Goal: Complete application form: Complete application form

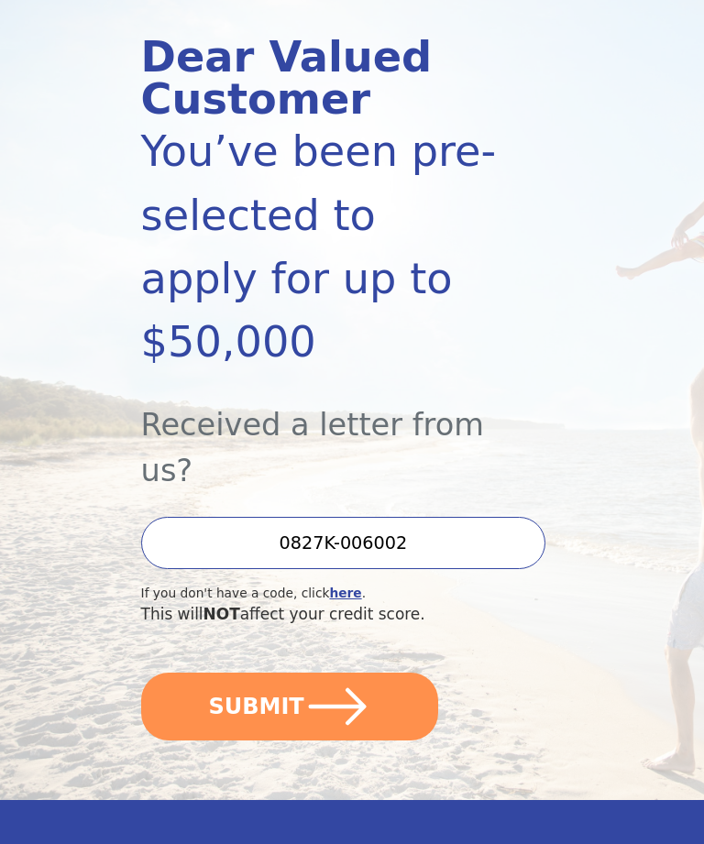
scroll to position [208, 0]
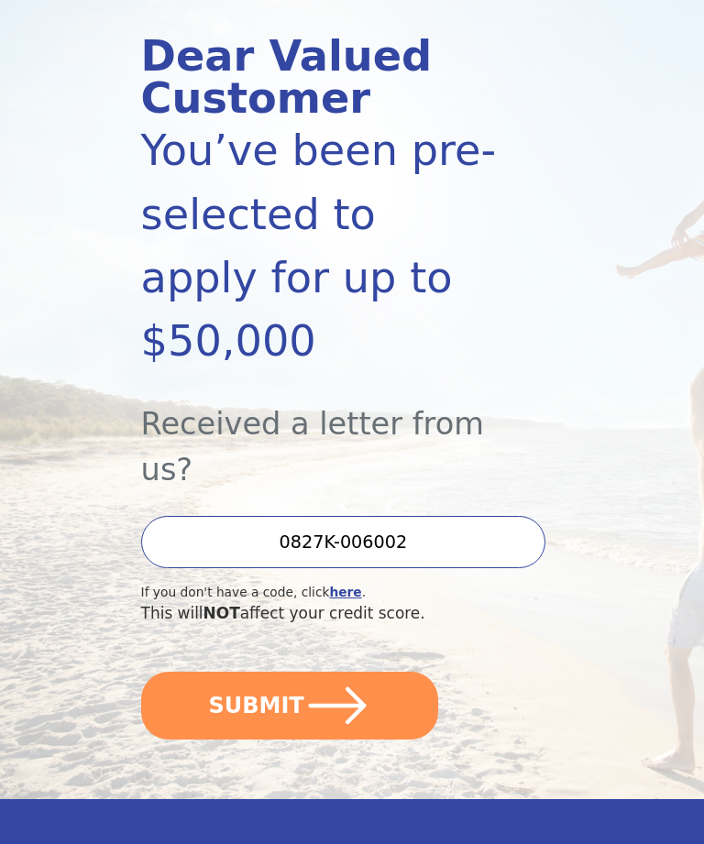
click at [377, 672] on button "SUBMIT" at bounding box center [289, 706] width 297 height 68
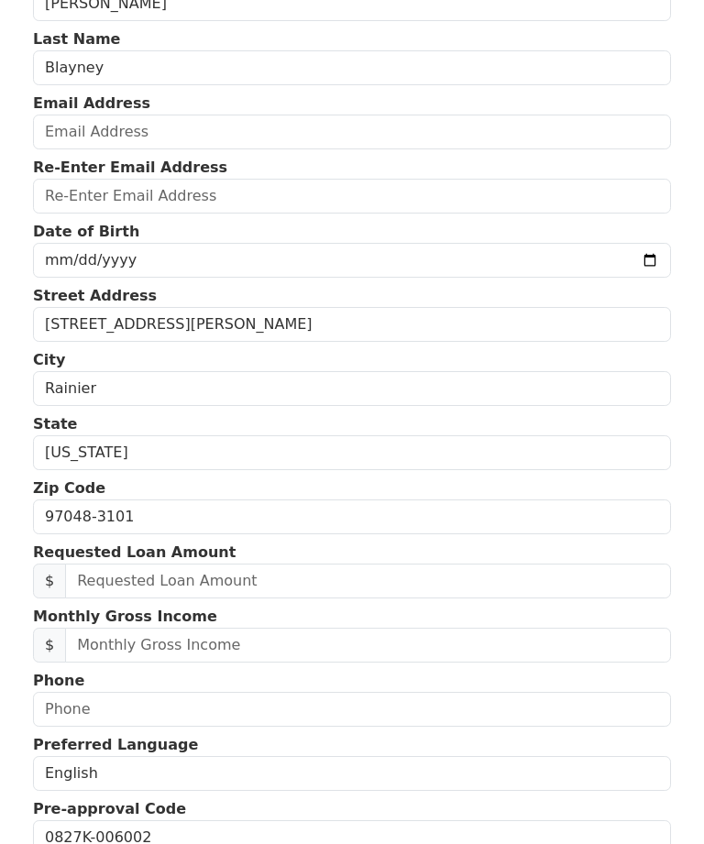
scroll to position [141, 0]
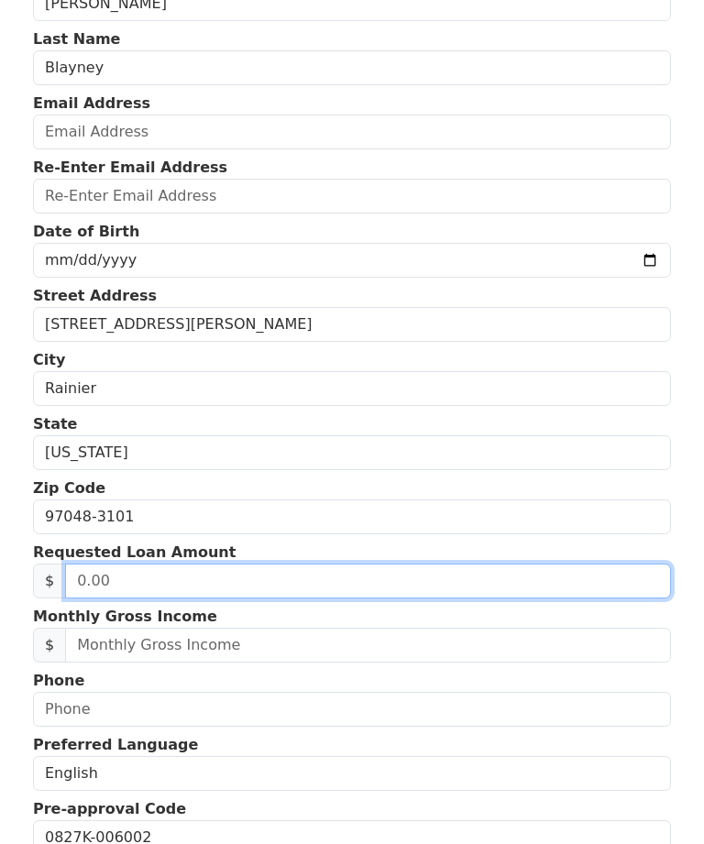
click at [307, 579] on input "text" at bounding box center [368, 580] width 606 height 35
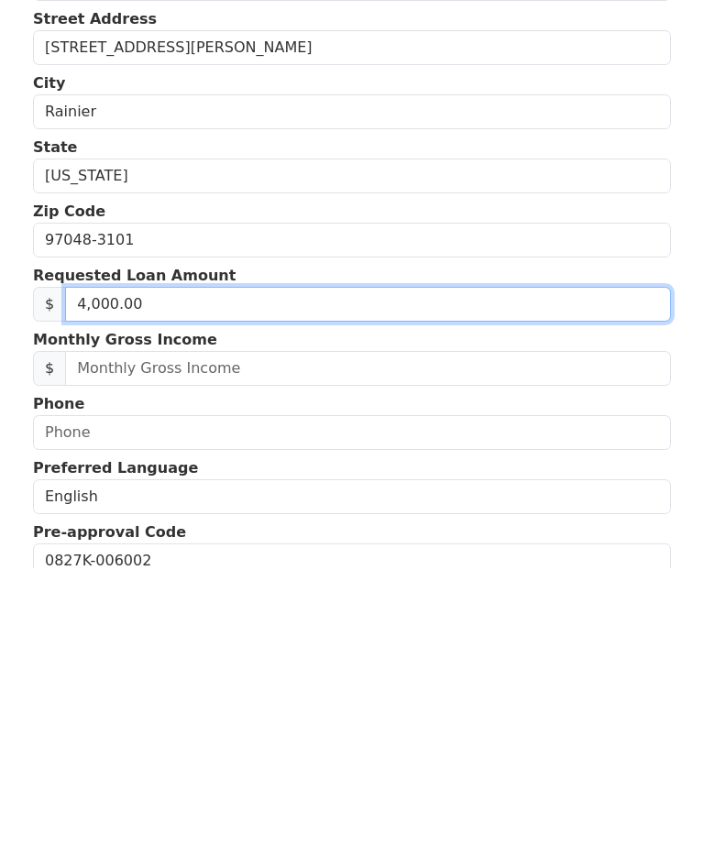
type input "40,000.00"
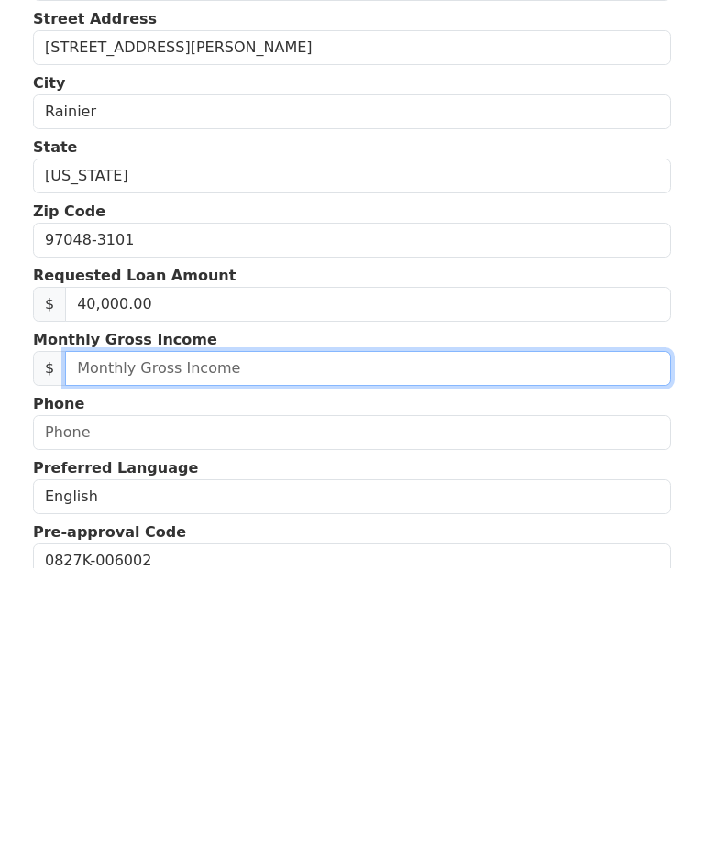
click at [327, 628] on input "text" at bounding box center [368, 645] width 606 height 35
type input "1,796.00"
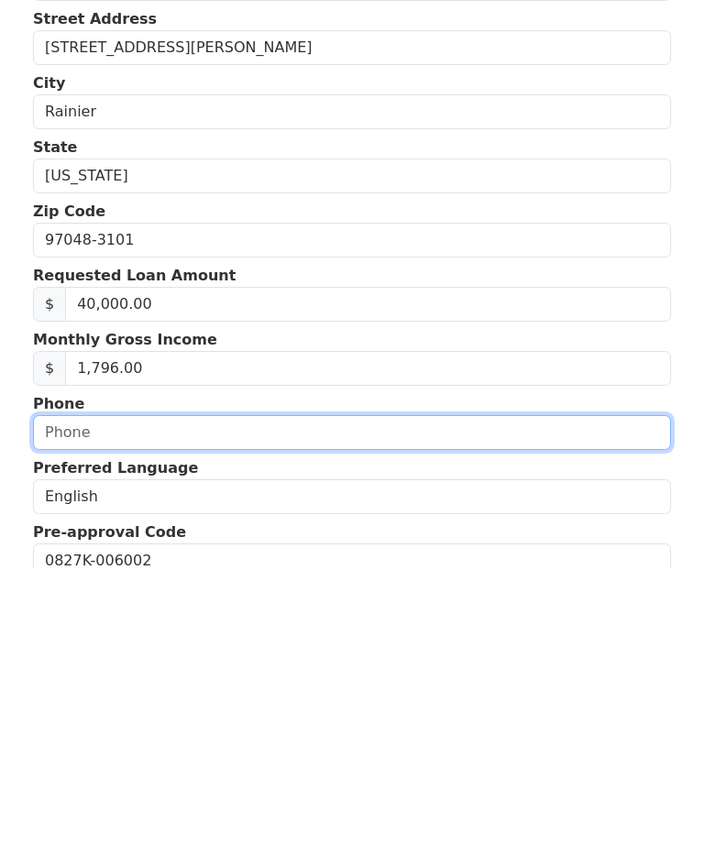
click at [315, 692] on input "text" at bounding box center [352, 709] width 638 height 35
type input "(971) 203-3968"
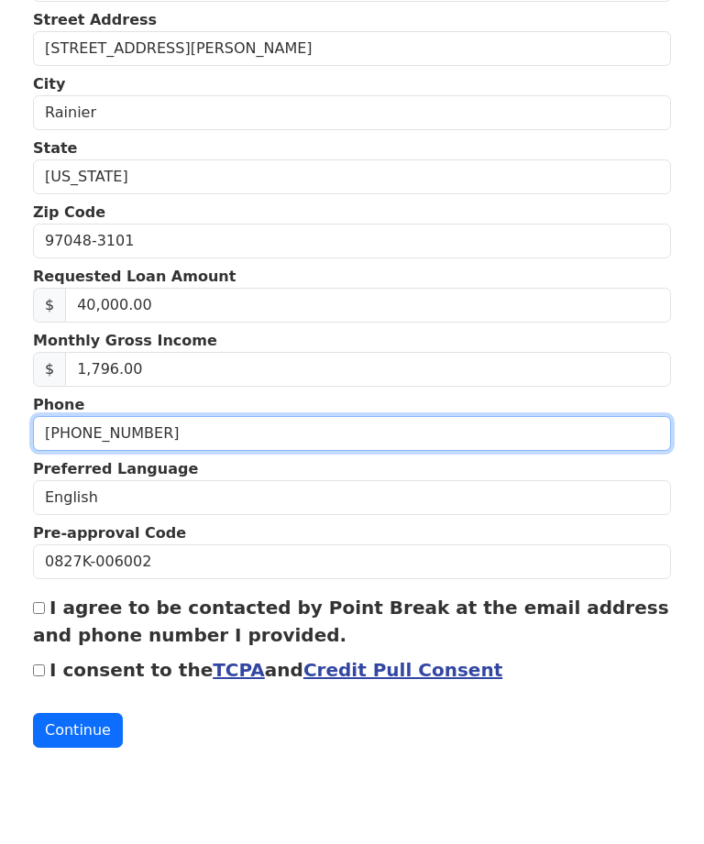
scroll to position [341, 0]
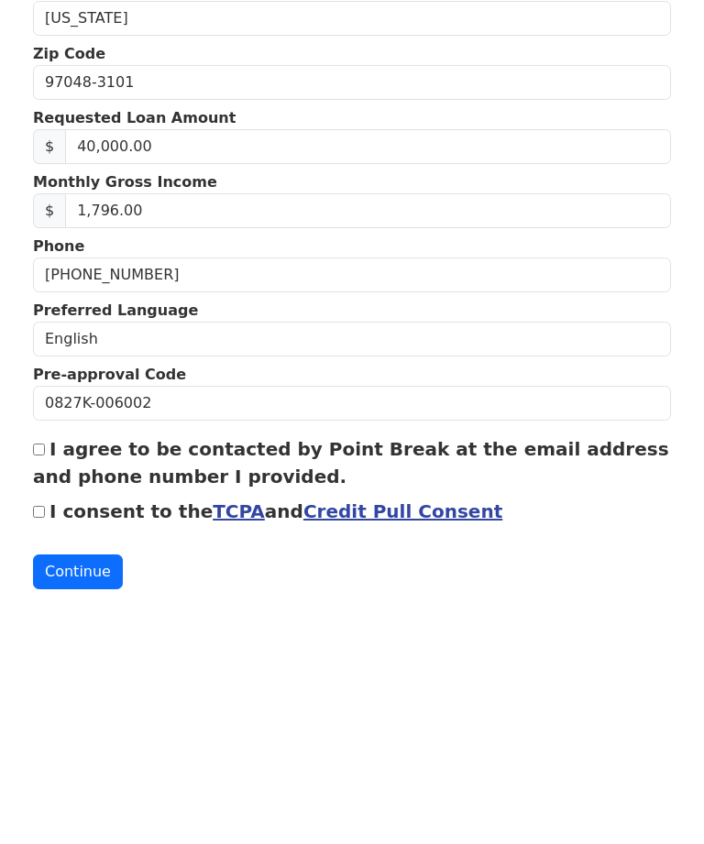
click at [43, 678] on input "I agree to be contacted by Point Break at the email address and phone number I …" at bounding box center [39, 684] width 12 height 12
checkbox input "true"
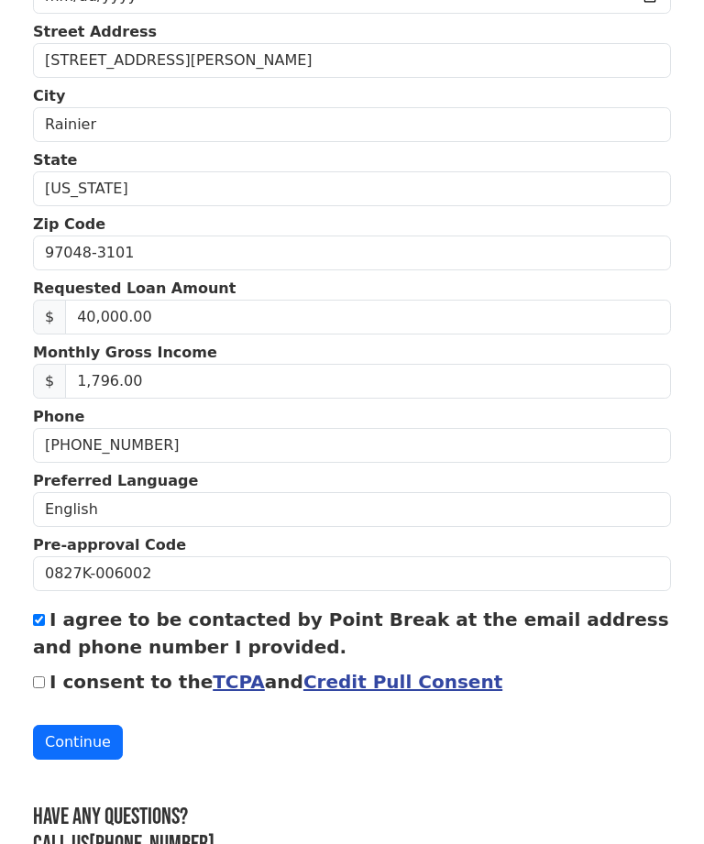
click at [42, 680] on input "I consent to the TCPA and Credit Pull Consent" at bounding box center [39, 682] width 12 height 12
checkbox input "true"
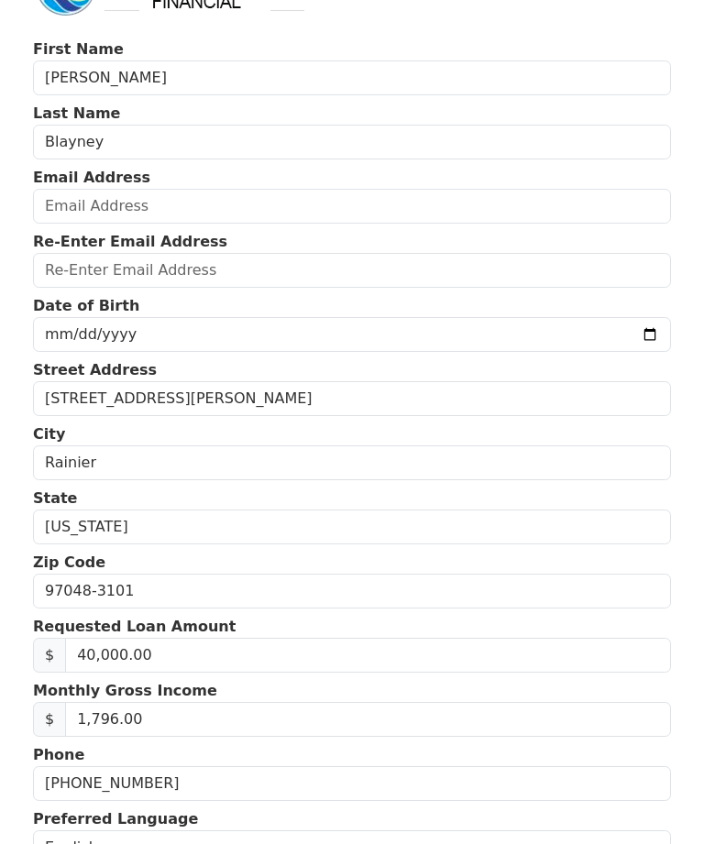
scroll to position [64, 0]
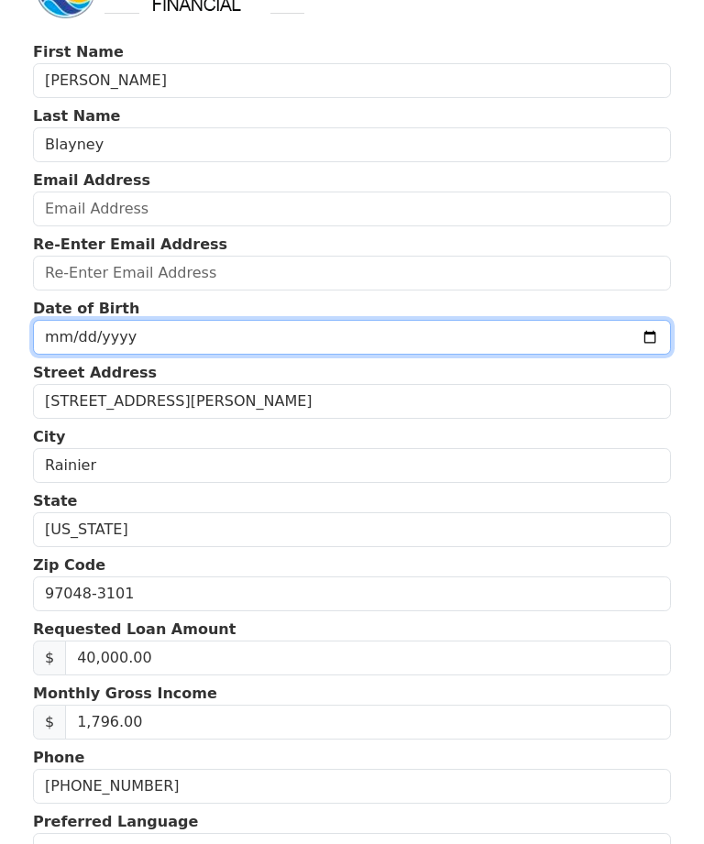
click at [259, 340] on input "date" at bounding box center [352, 337] width 638 height 35
click at [365, 338] on input "1968-06-05" at bounding box center [352, 337] width 638 height 35
type input "1968-06-18"
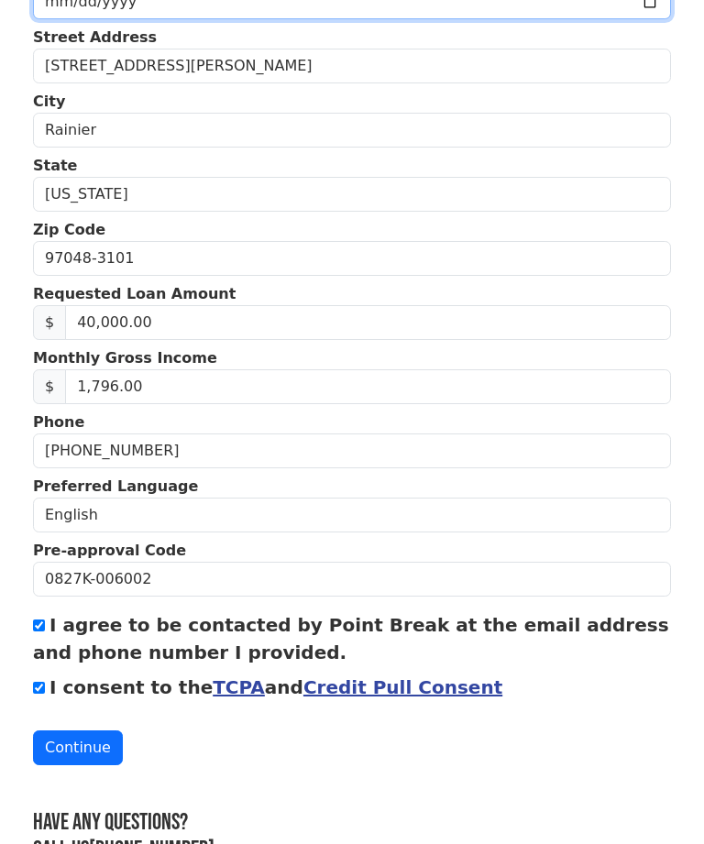
scroll to position [405, 0]
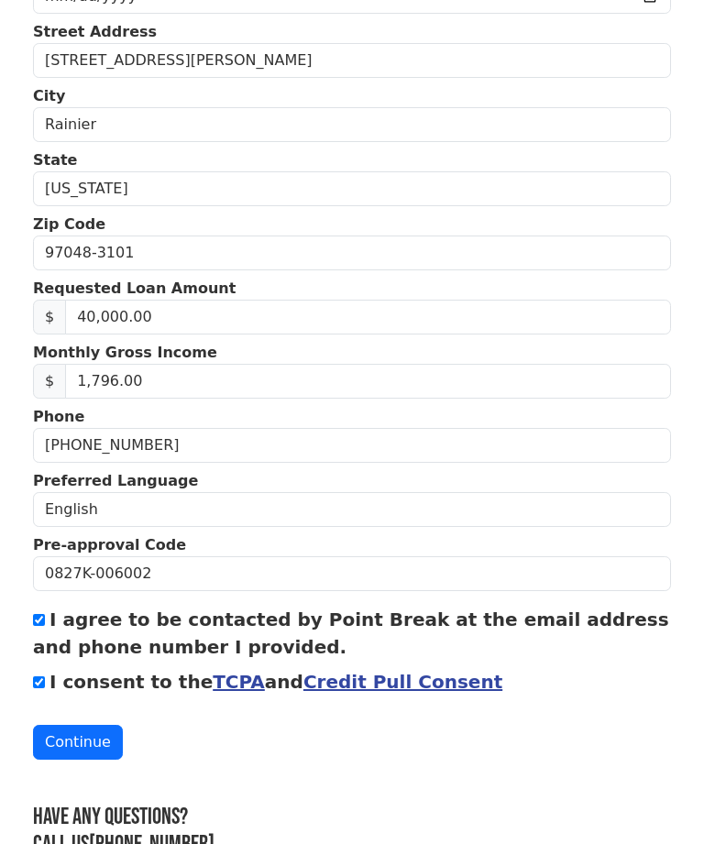
click at [69, 746] on button "Continue" at bounding box center [78, 742] width 90 height 35
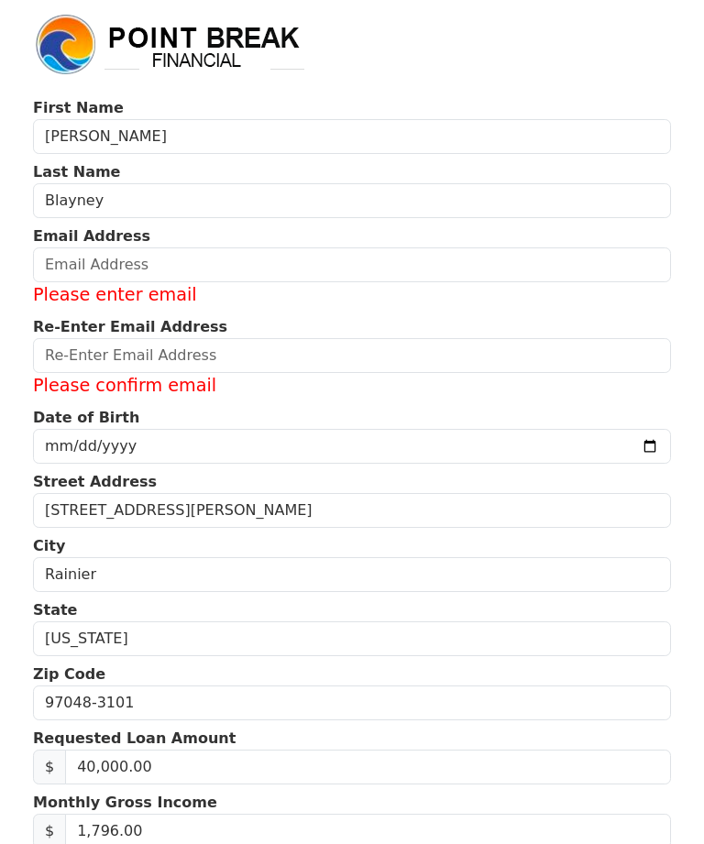
scroll to position [0, 0]
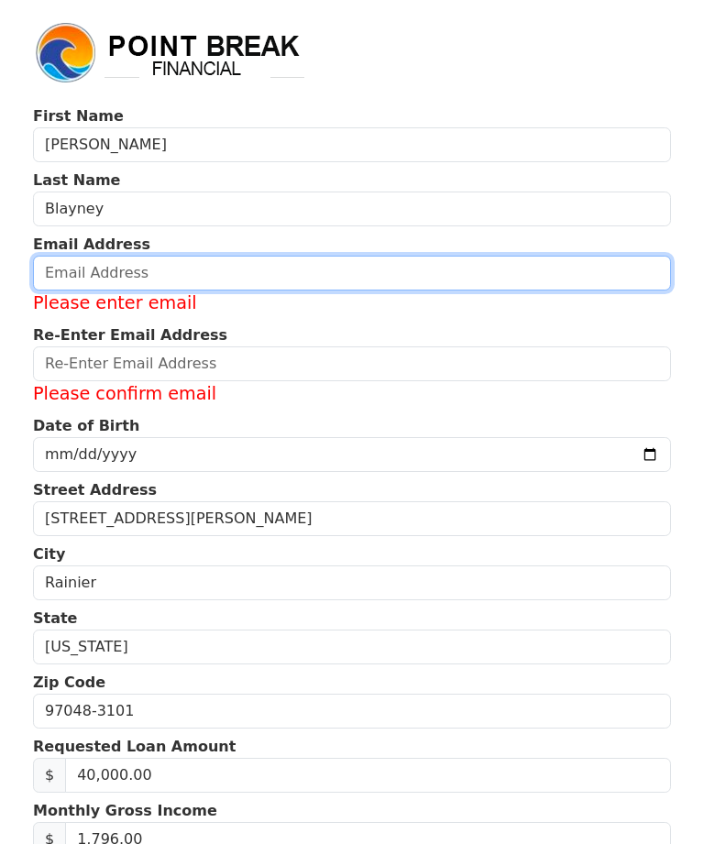
click at [175, 264] on input "email" at bounding box center [352, 273] width 638 height 35
type input "b"
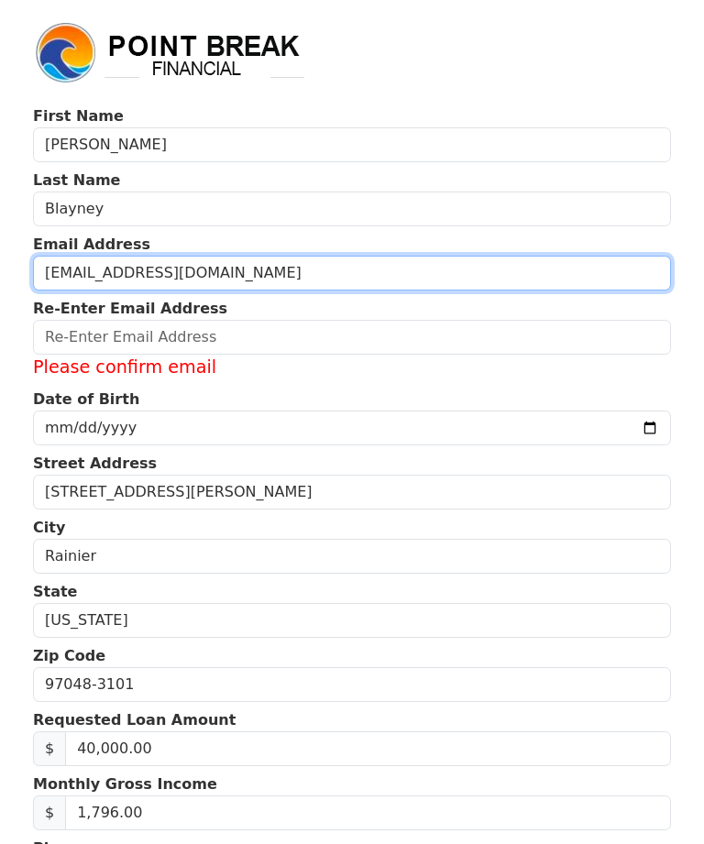
type input "BeckiG068@gmail.com"
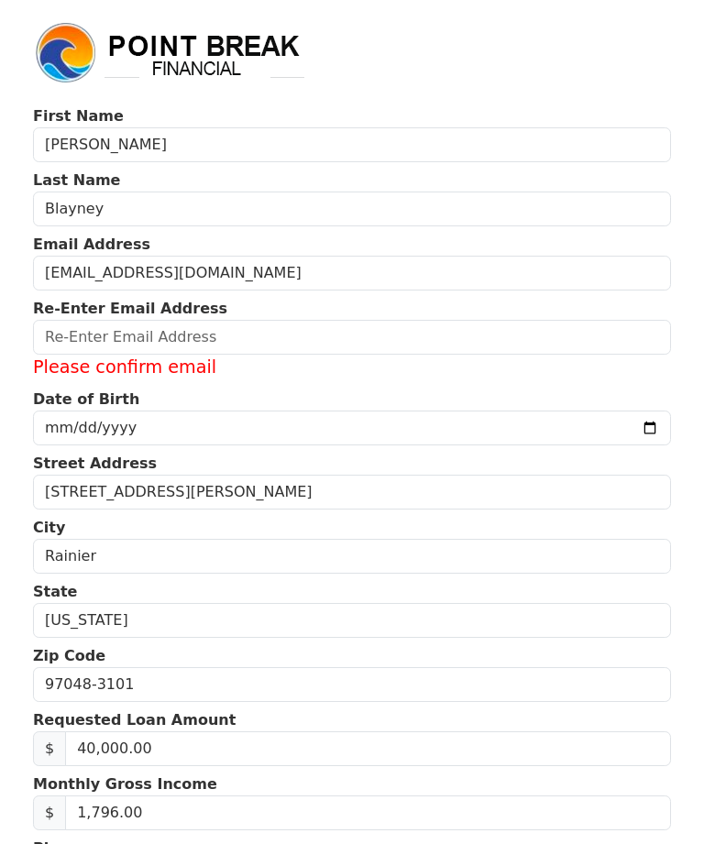
click at [198, 425] on input "1968-06-18" at bounding box center [352, 427] width 638 height 35
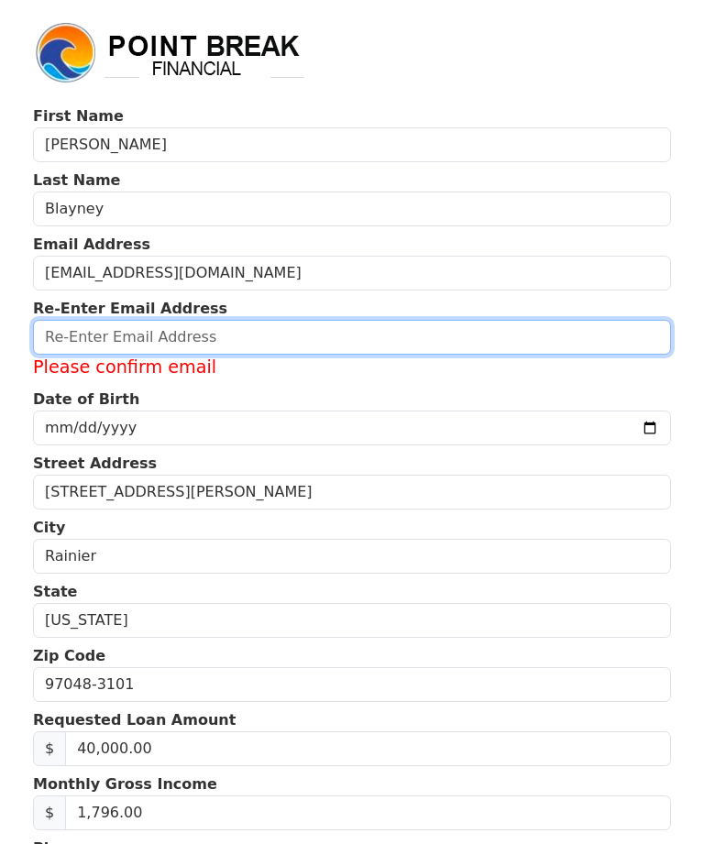
click at [183, 338] on input "email" at bounding box center [352, 337] width 638 height 35
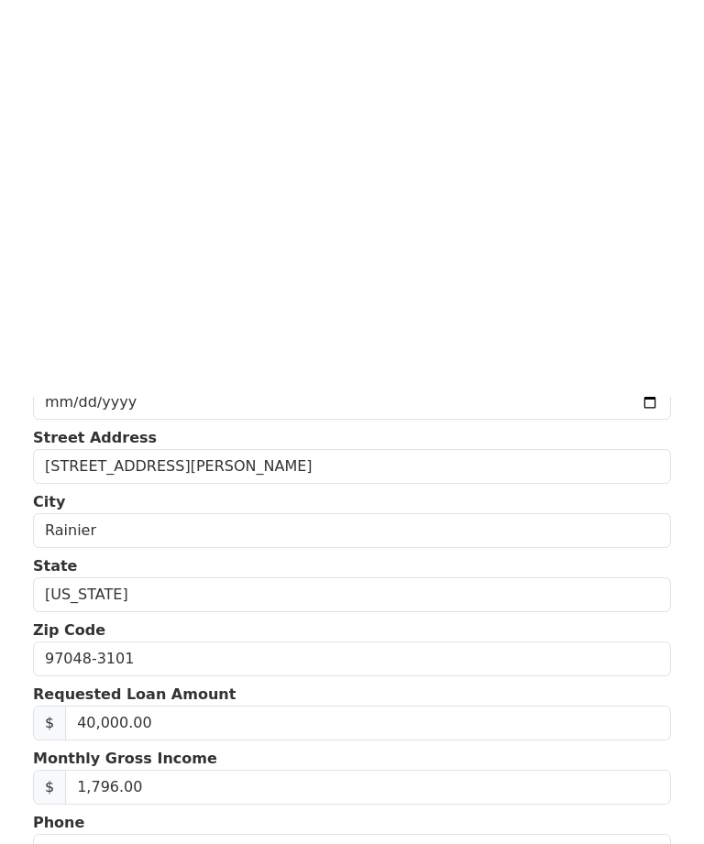
scroll to position [464, 0]
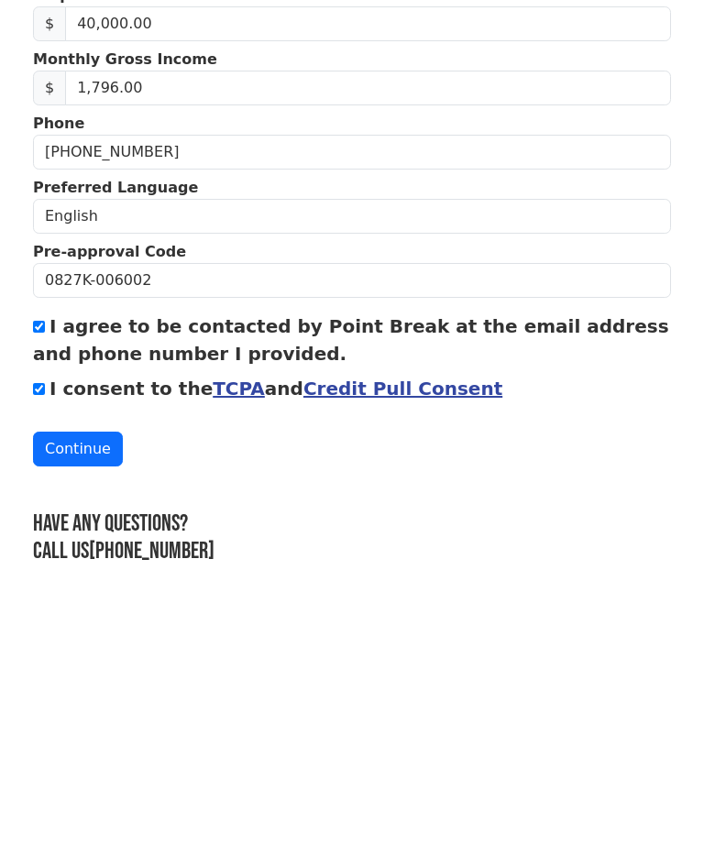
type input "BeckiG068@gmail.com"
click at [90, 666] on button "Continue" at bounding box center [78, 683] width 90 height 35
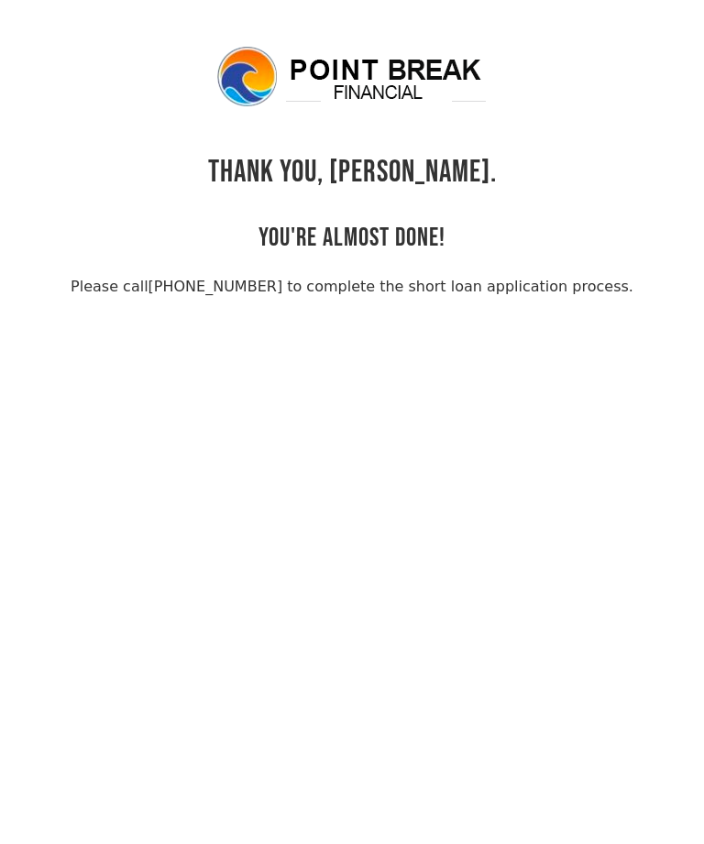
click at [703, 284] on body "THANK YOU, Rabecca. YOU'RE ALMOST DONE! Please call (855) 202-9500 to complete …" at bounding box center [352, 466] width 704 height 844
